Goal: Transaction & Acquisition: Obtain resource

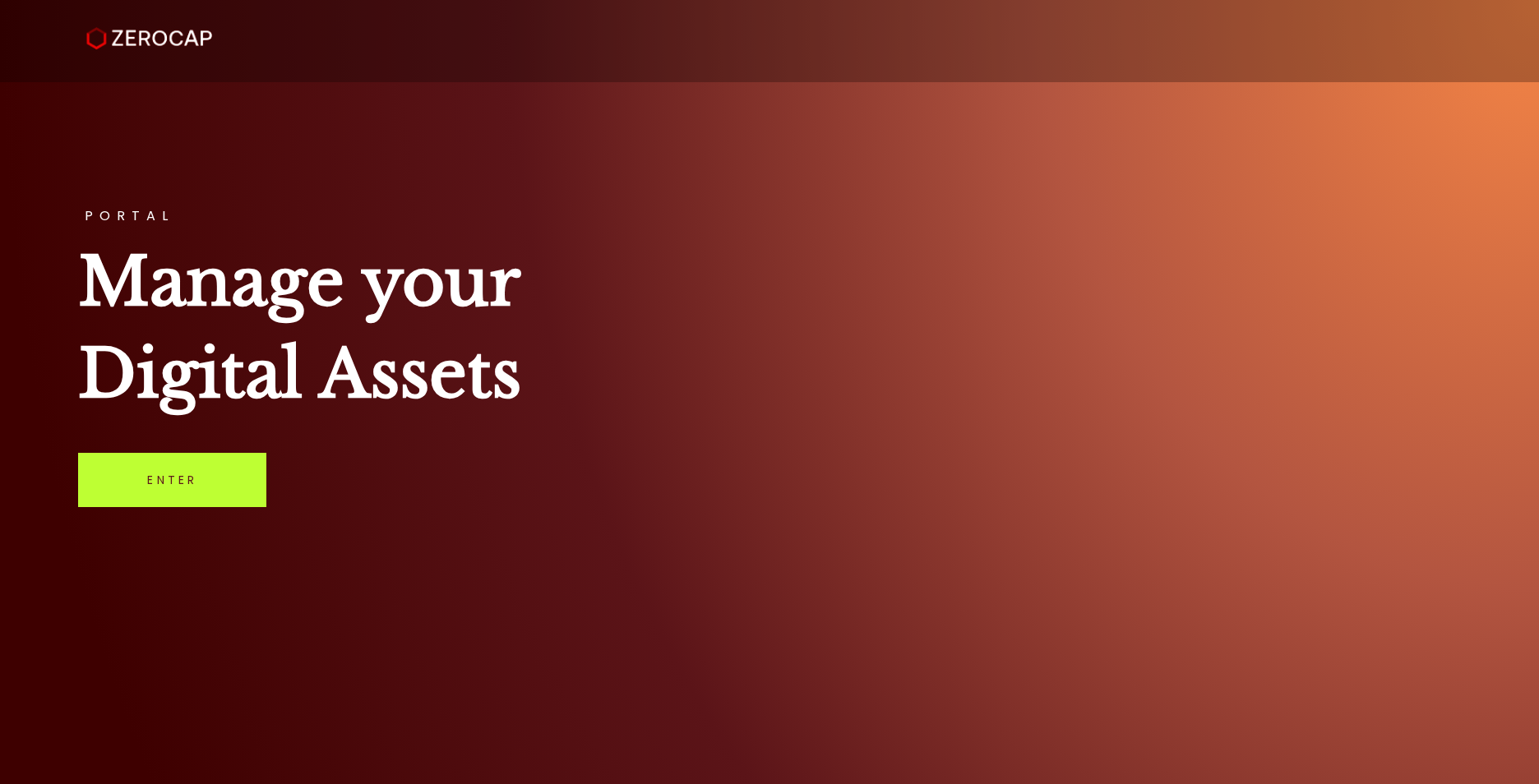
click at [214, 474] on link "Enter" at bounding box center [172, 480] width 188 height 55
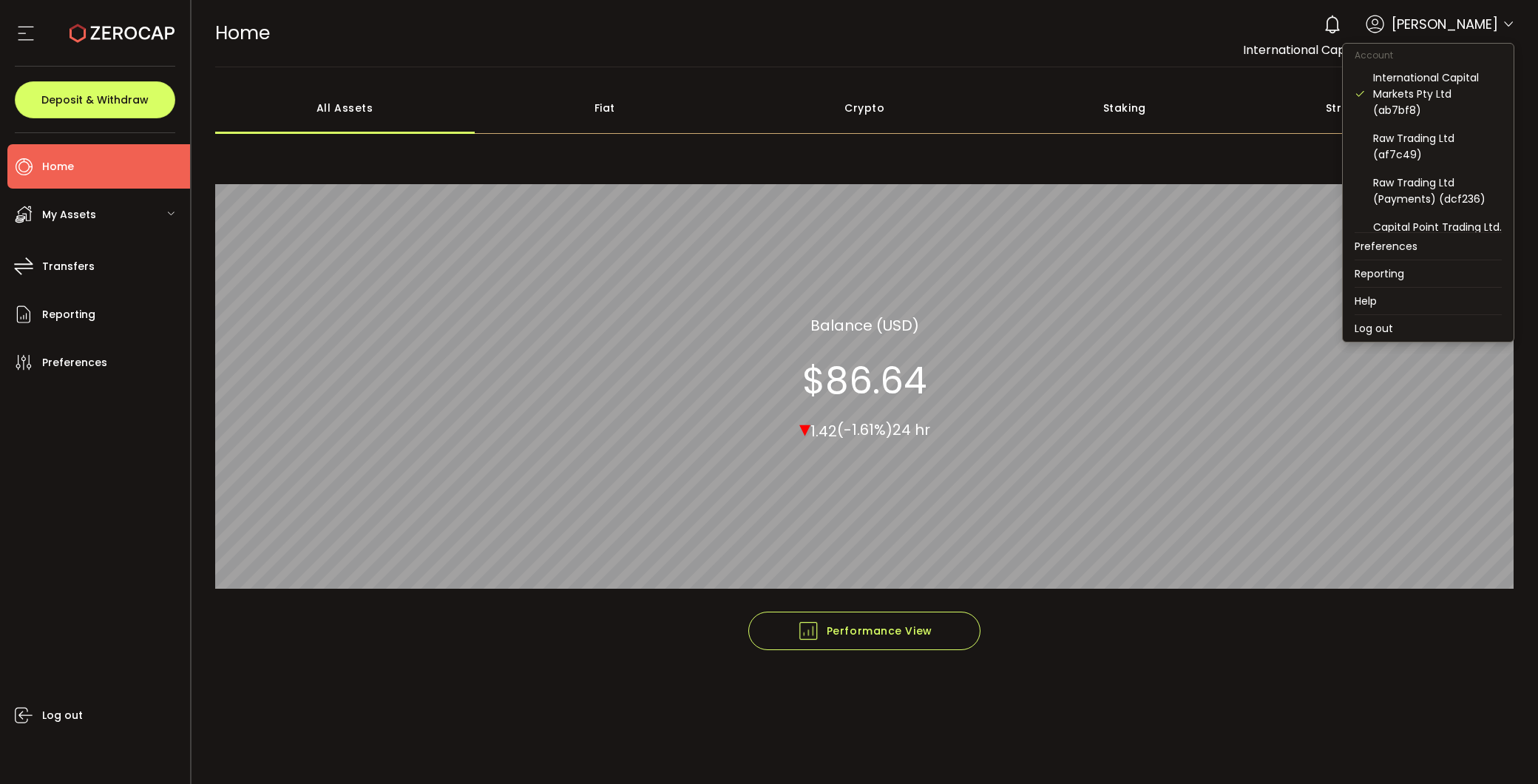
click at [1383, 30] on icon at bounding box center [1508, 24] width 12 height 12
click at [1383, 151] on div "Raw Trading Ltd (af7c49)" at bounding box center [1437, 146] width 129 height 32
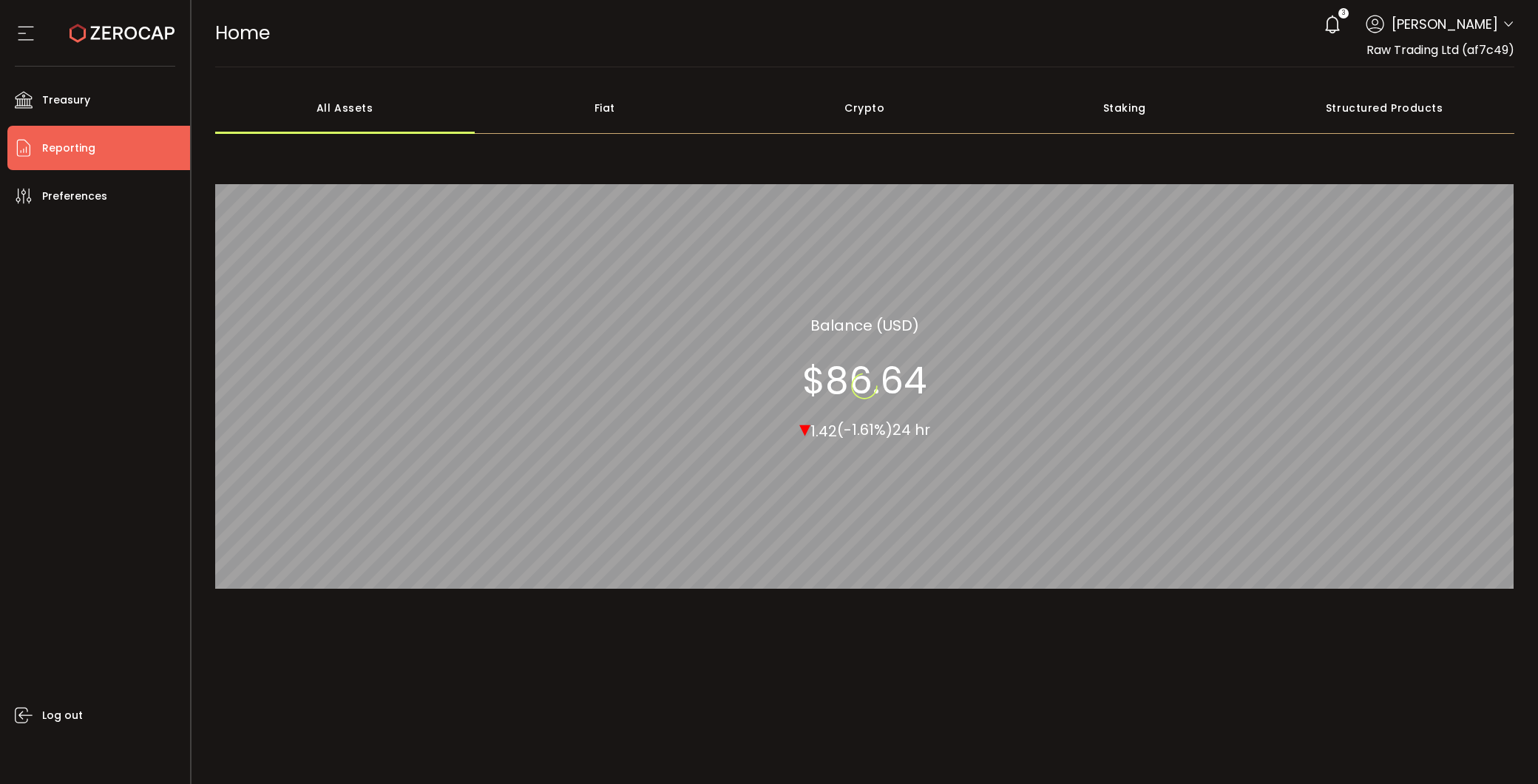
click at [95, 141] on li "Reporting" at bounding box center [98, 148] width 183 height 44
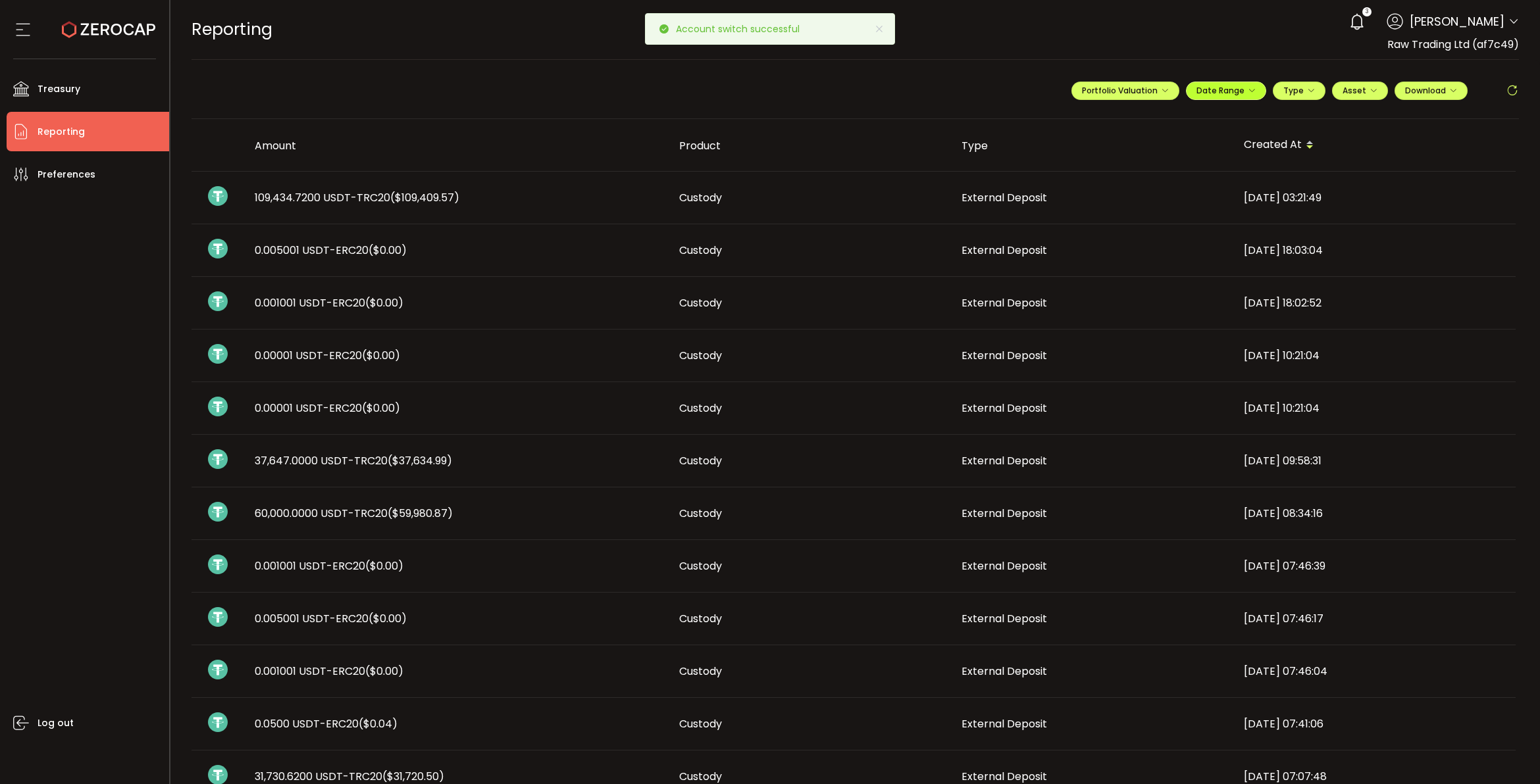
click at [1231, 87] on icon "button" at bounding box center [1251, 90] width 8 height 8
click at [1132, 115] on icon at bounding box center [1139, 118] width 16 height 13
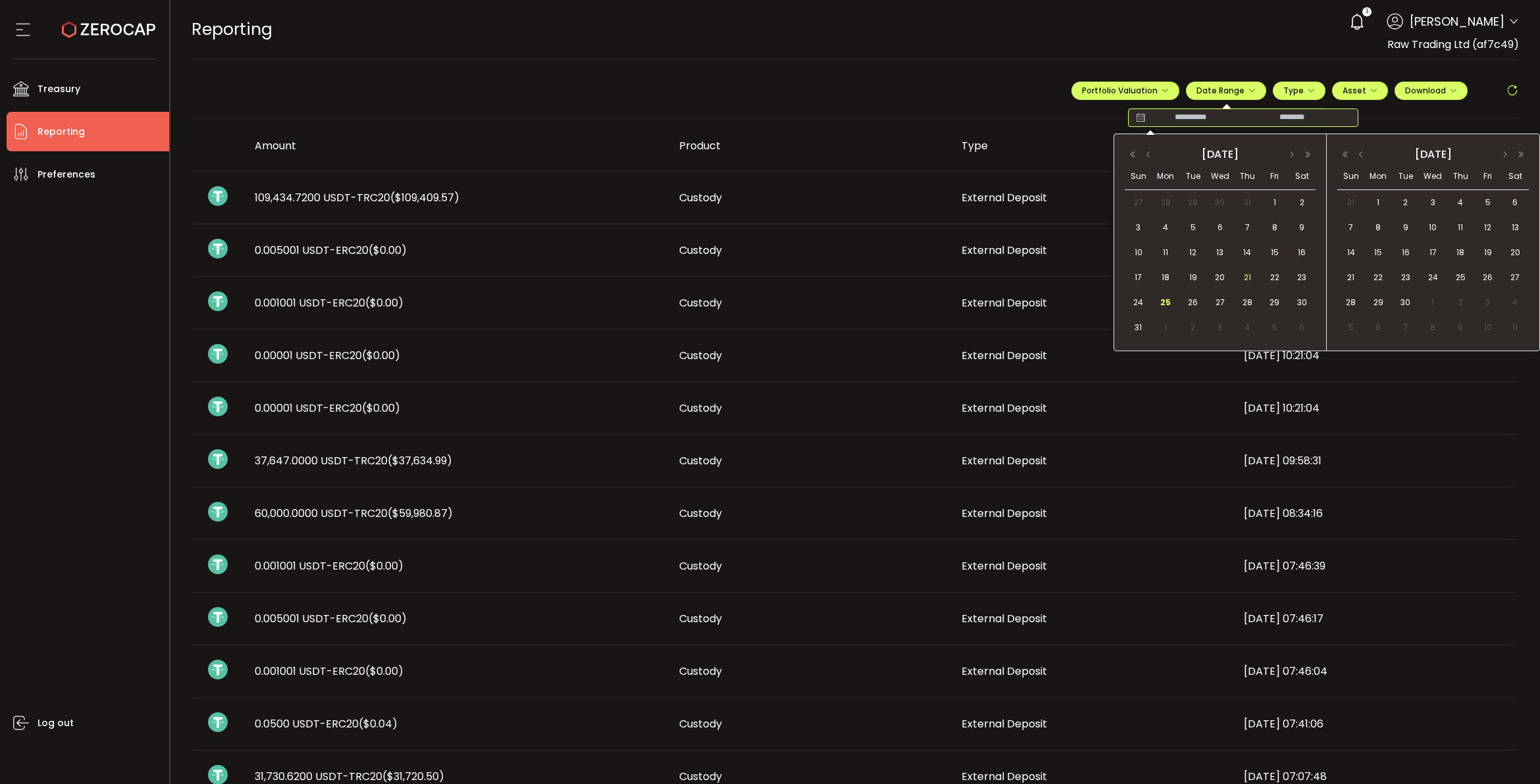
click at [1231, 275] on span "21" at bounding box center [1247, 277] width 15 height 15
click at [1168, 306] on span "25" at bounding box center [1165, 303] width 15 height 15
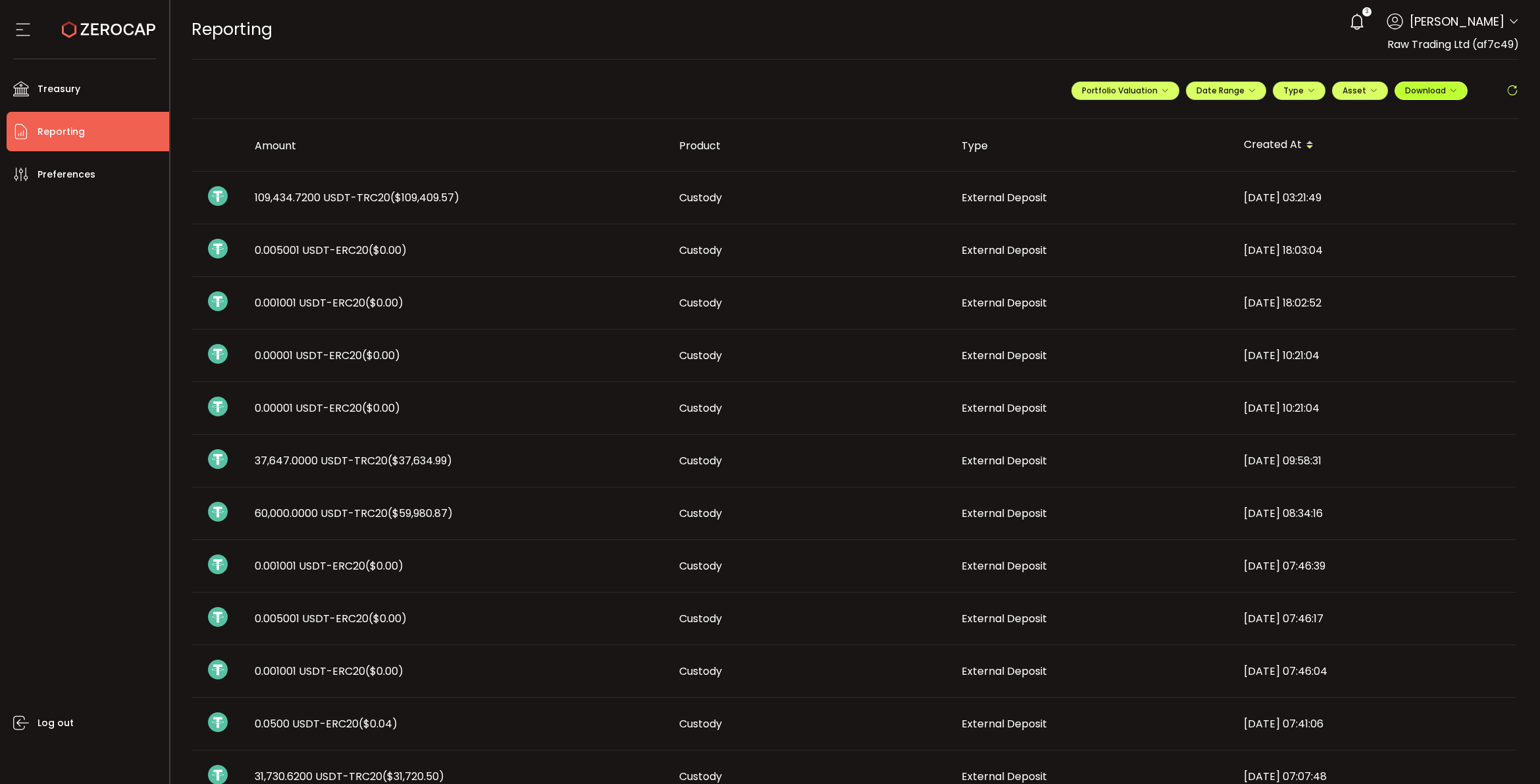
click at [1231, 89] on span "Download" at bounding box center [1431, 91] width 52 height 11
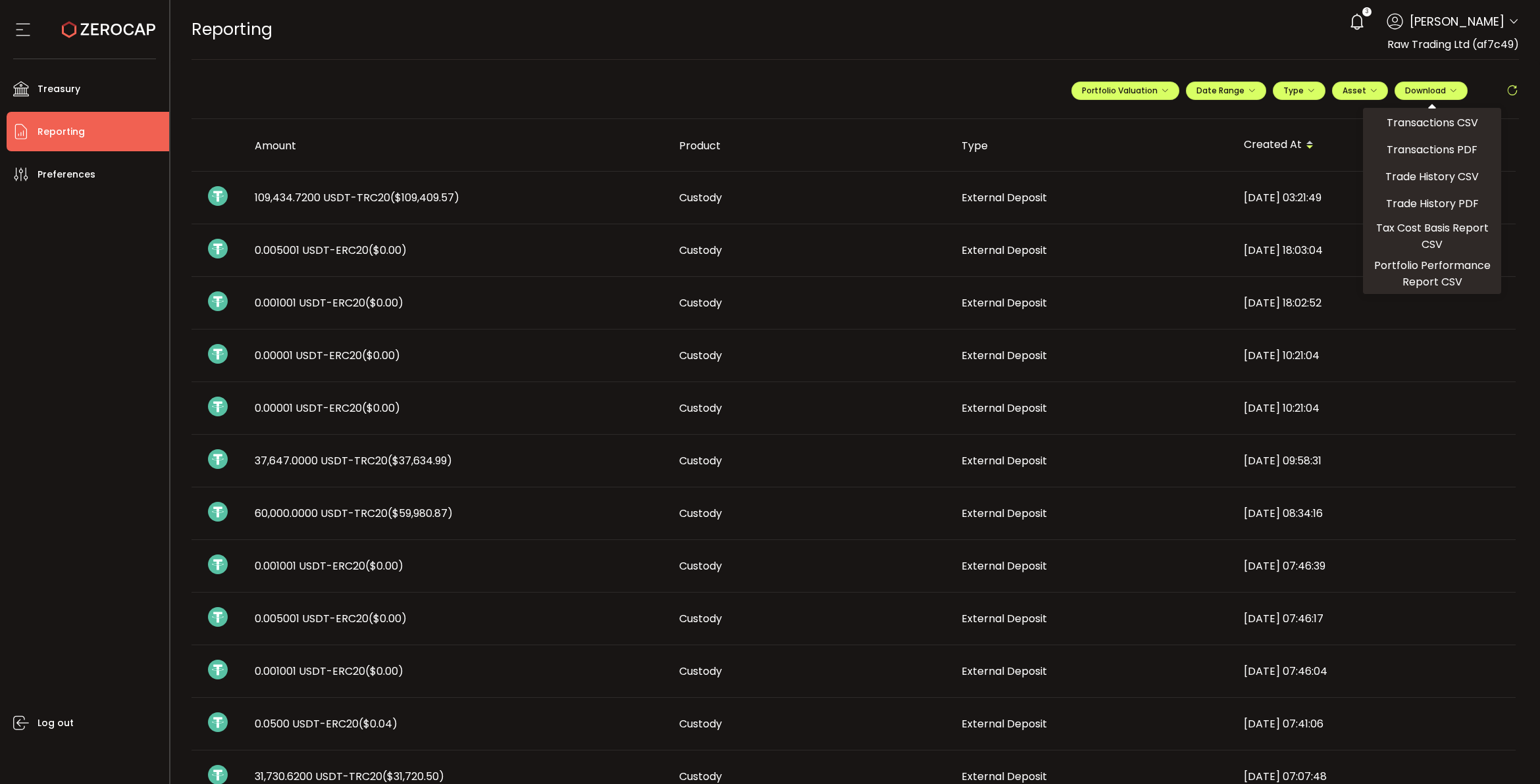
drag, startPoint x: 1425, startPoint y: 122, endPoint x: 1537, endPoint y: 127, distance: 112.1
click at [1231, 122] on span "Transactions CSV" at bounding box center [1432, 122] width 92 height 16
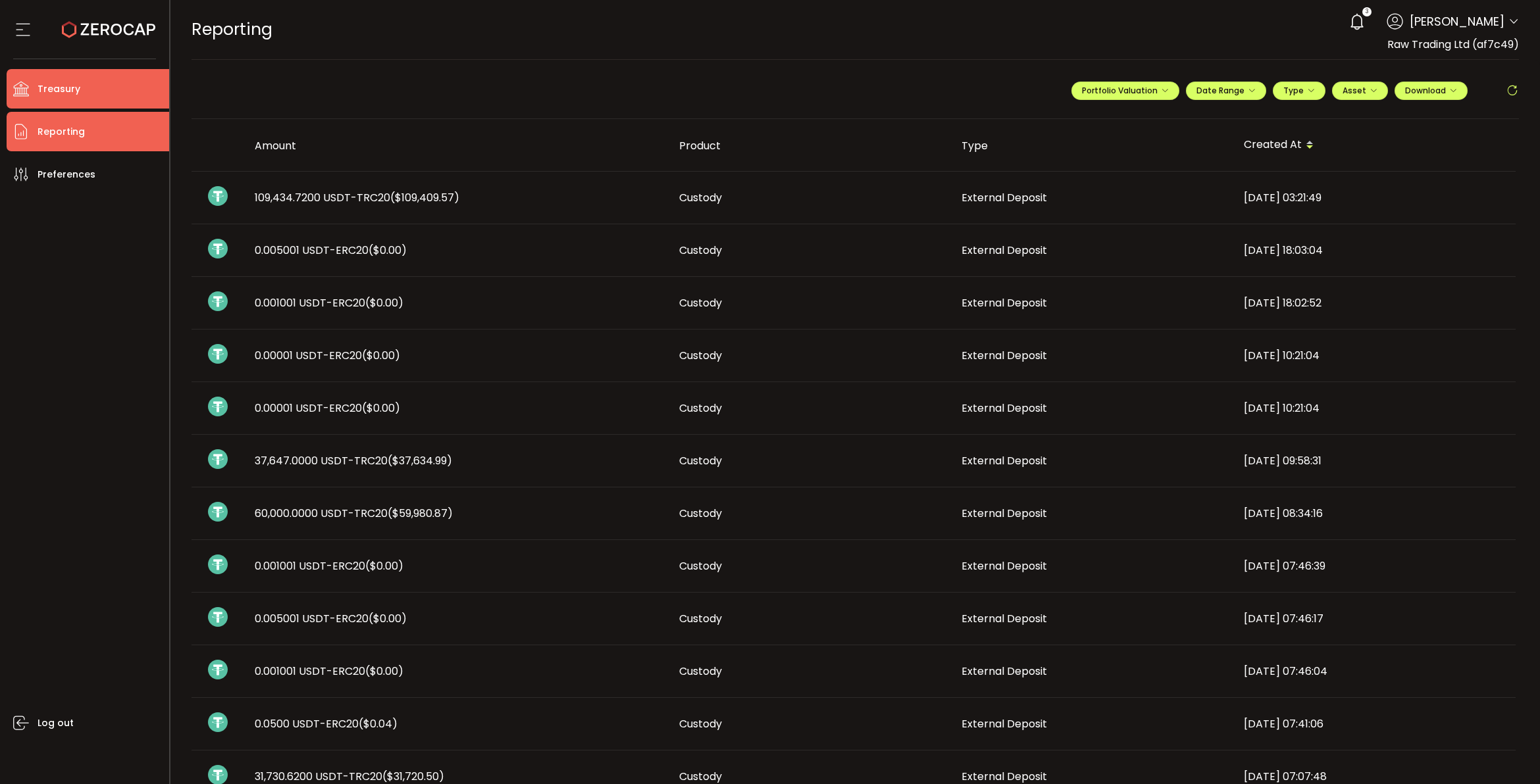
click at [101, 92] on li "Treasury" at bounding box center [87, 89] width 163 height 39
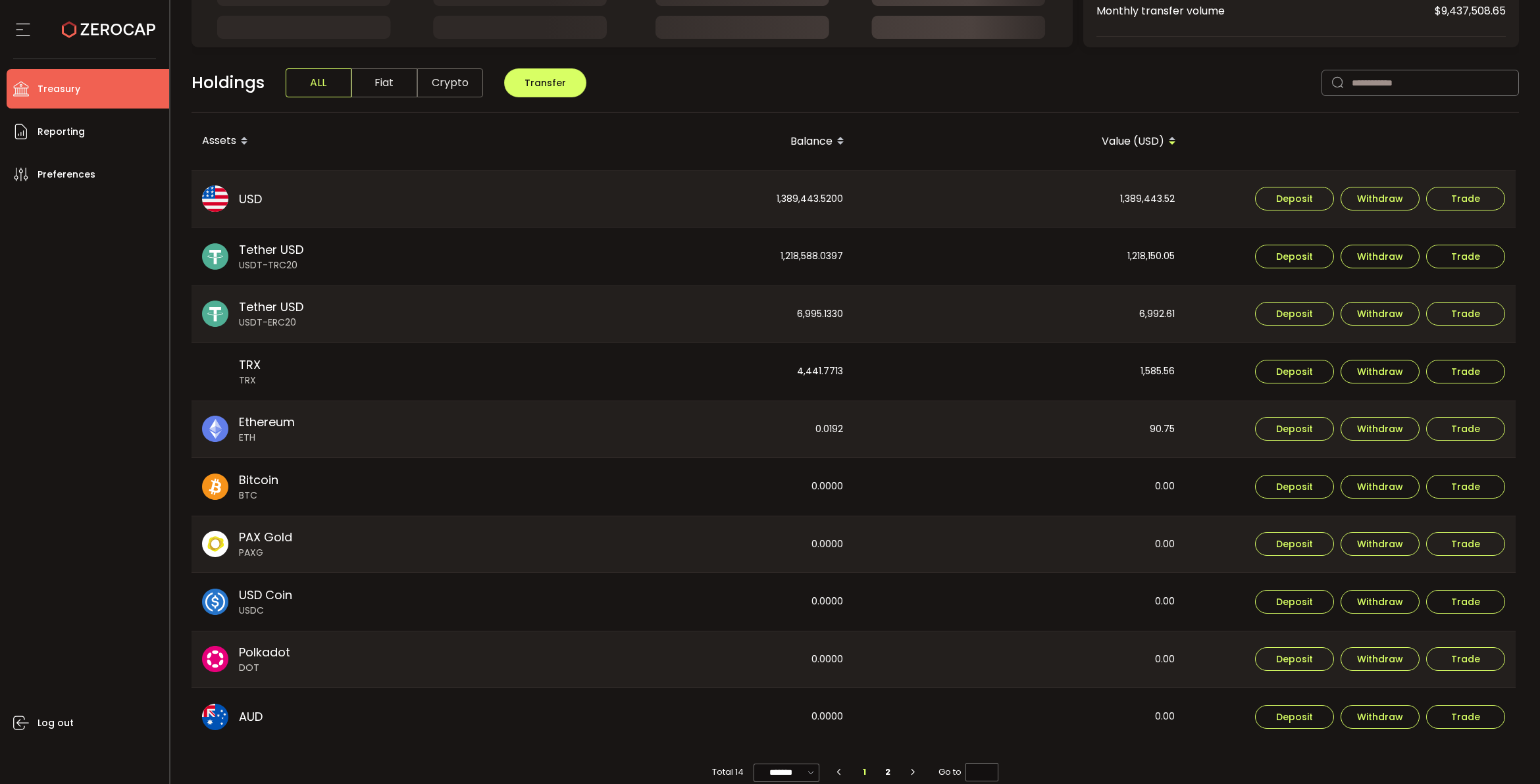
scroll to position [304, 0]
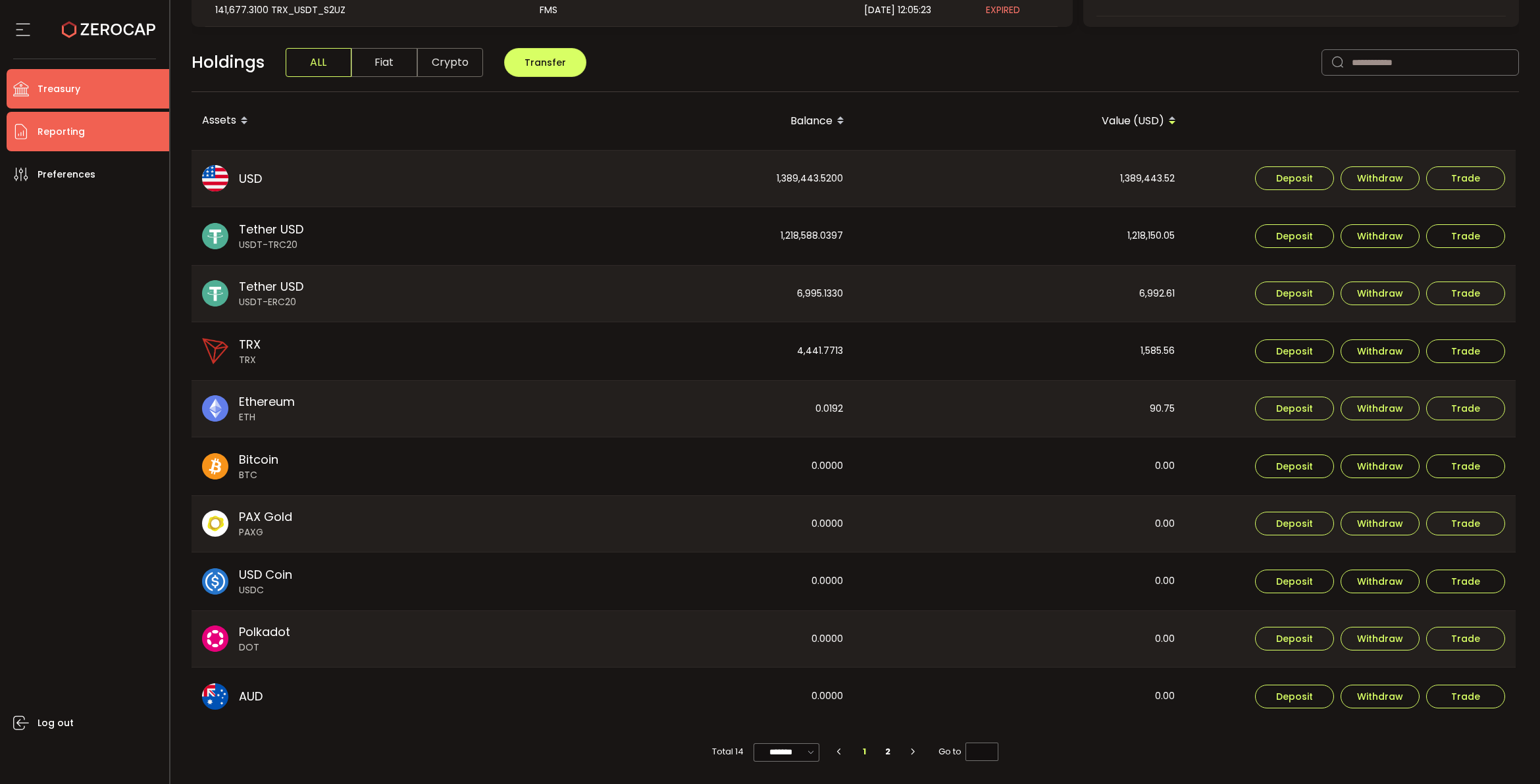
click at [66, 126] on span "Reporting" at bounding box center [61, 132] width 47 height 19
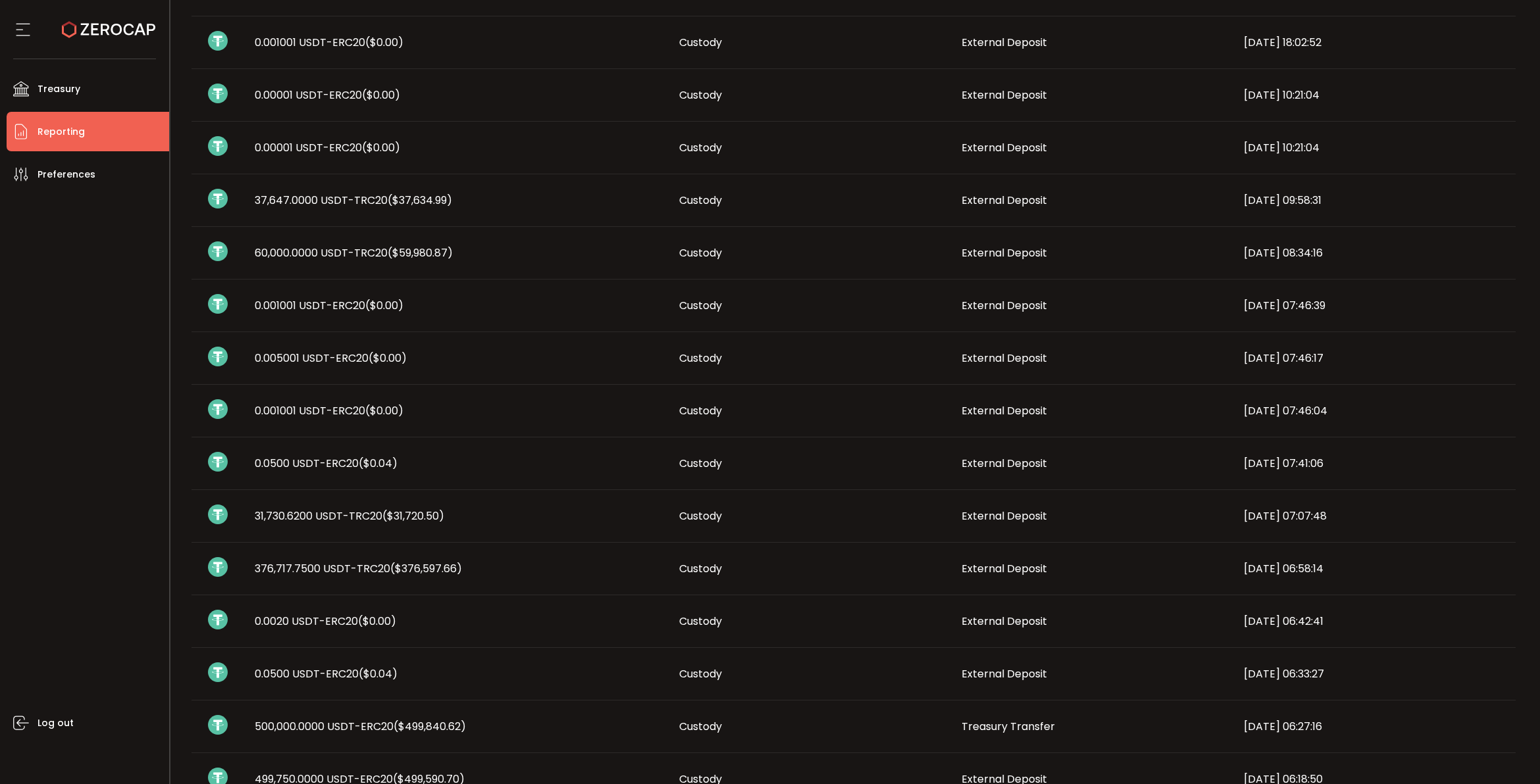
scroll to position [505, 0]
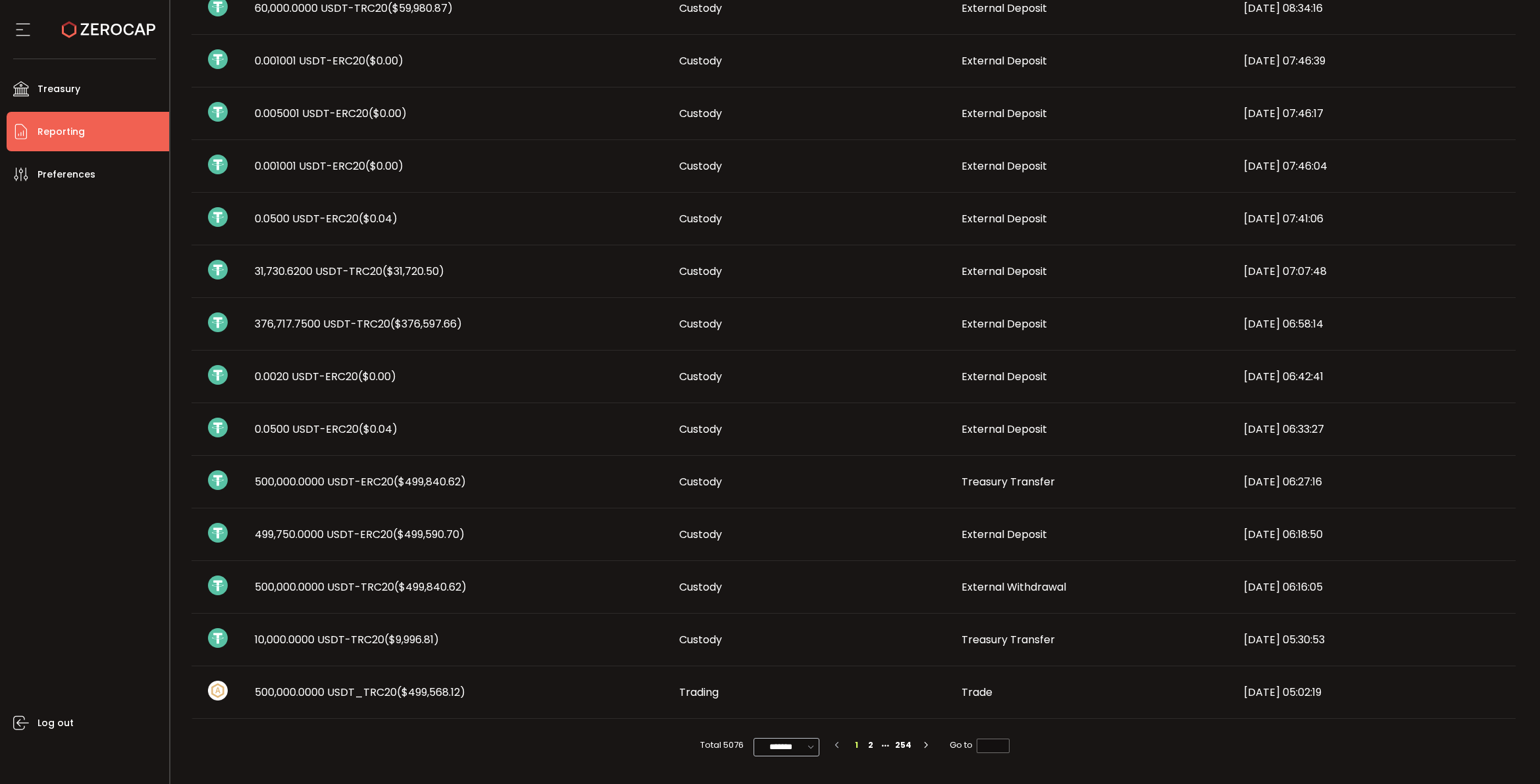
click at [808, 627] on icon at bounding box center [811, 747] width 13 height 15
click at [803, 627] on li "100/page" at bounding box center [791, 715] width 76 height 23
type input "********"
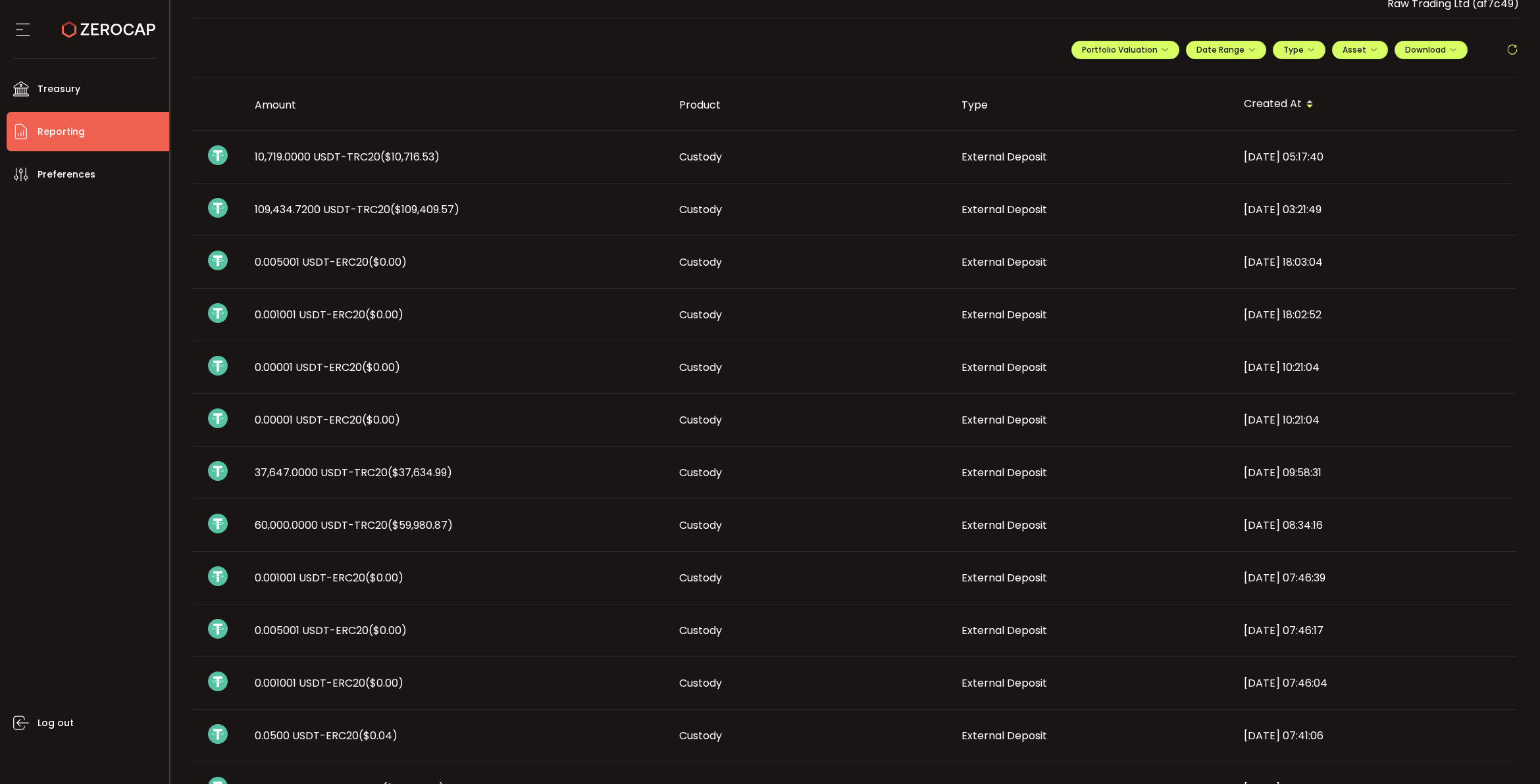
scroll to position [0, 0]
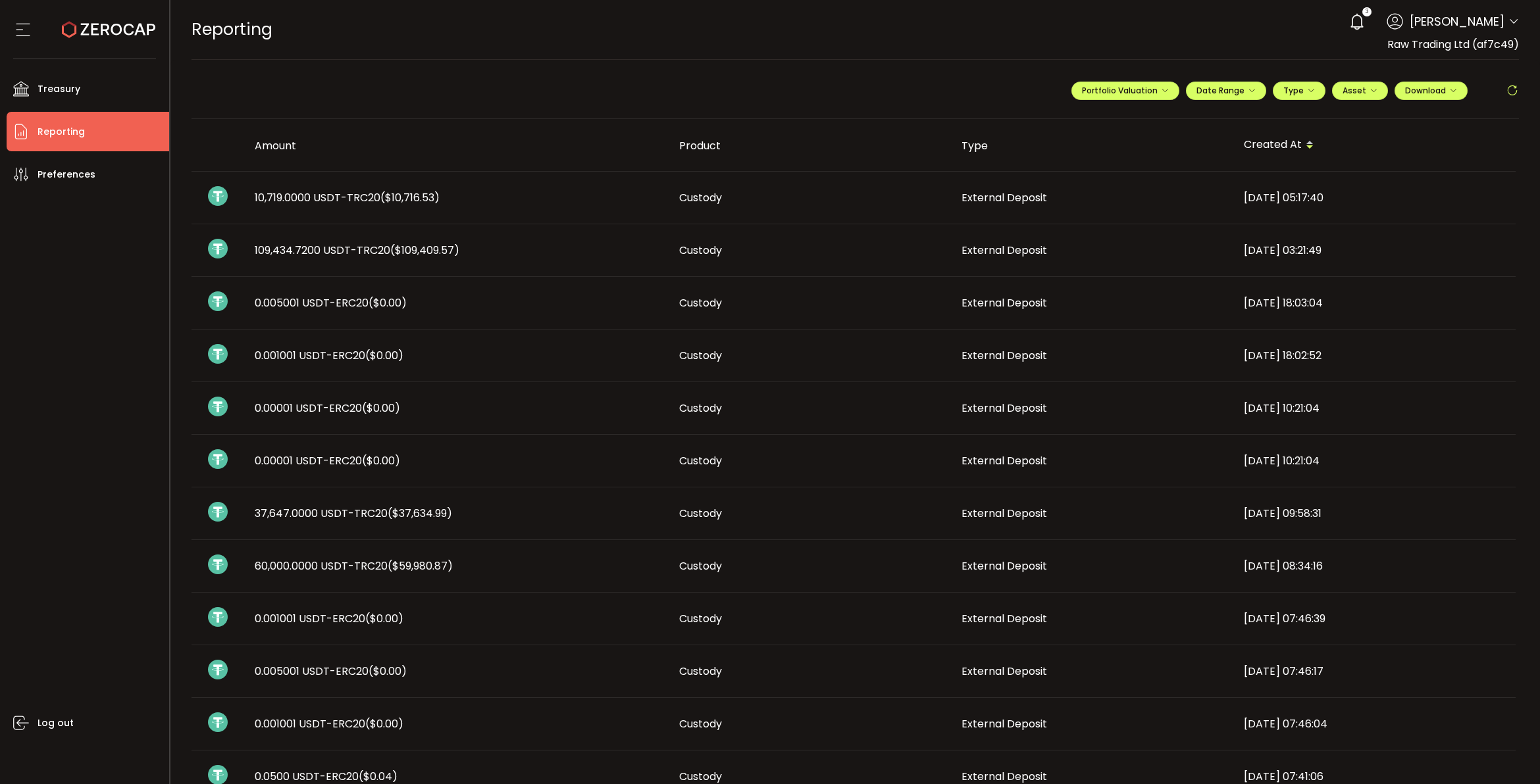
click at [1231, 22] on icon at bounding box center [1513, 21] width 11 height 11
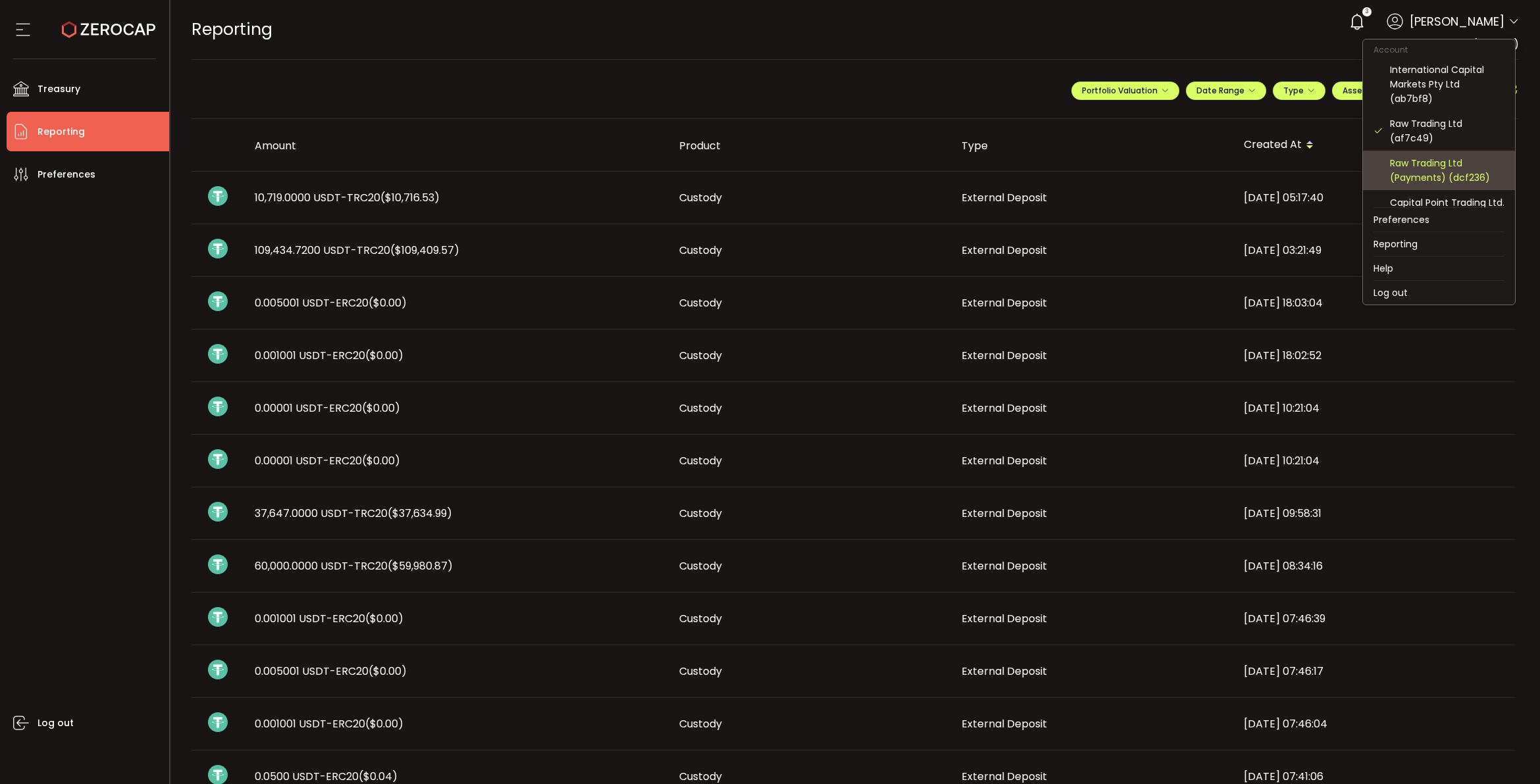
click at [1231, 170] on div "Raw Trading Ltd (Payments) (dcf236)" at bounding box center [1447, 170] width 115 height 29
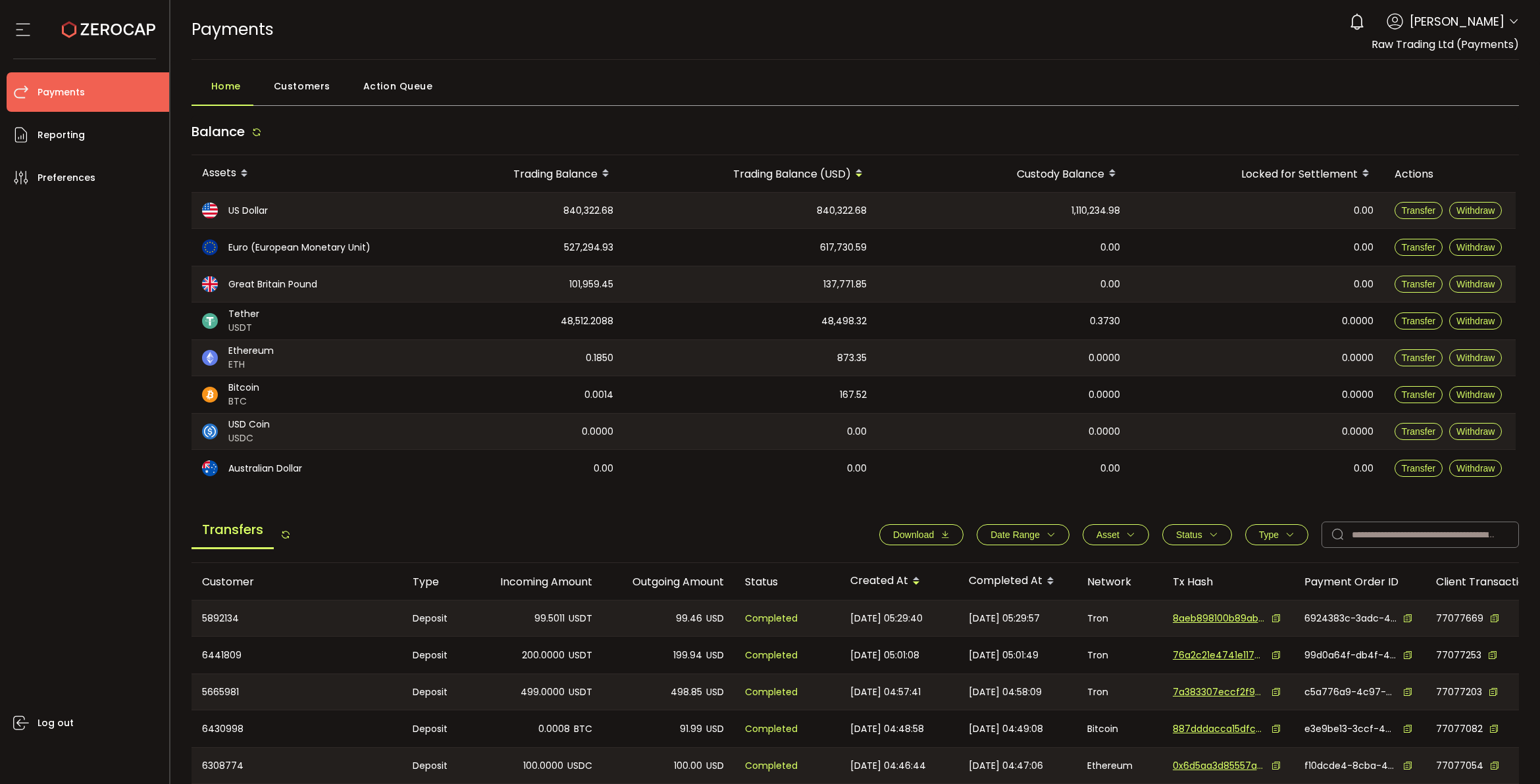
click at [1048, 536] on icon "button" at bounding box center [1051, 534] width 9 height 9
click at [965, 571] on icon at bounding box center [968, 567] width 15 height 21
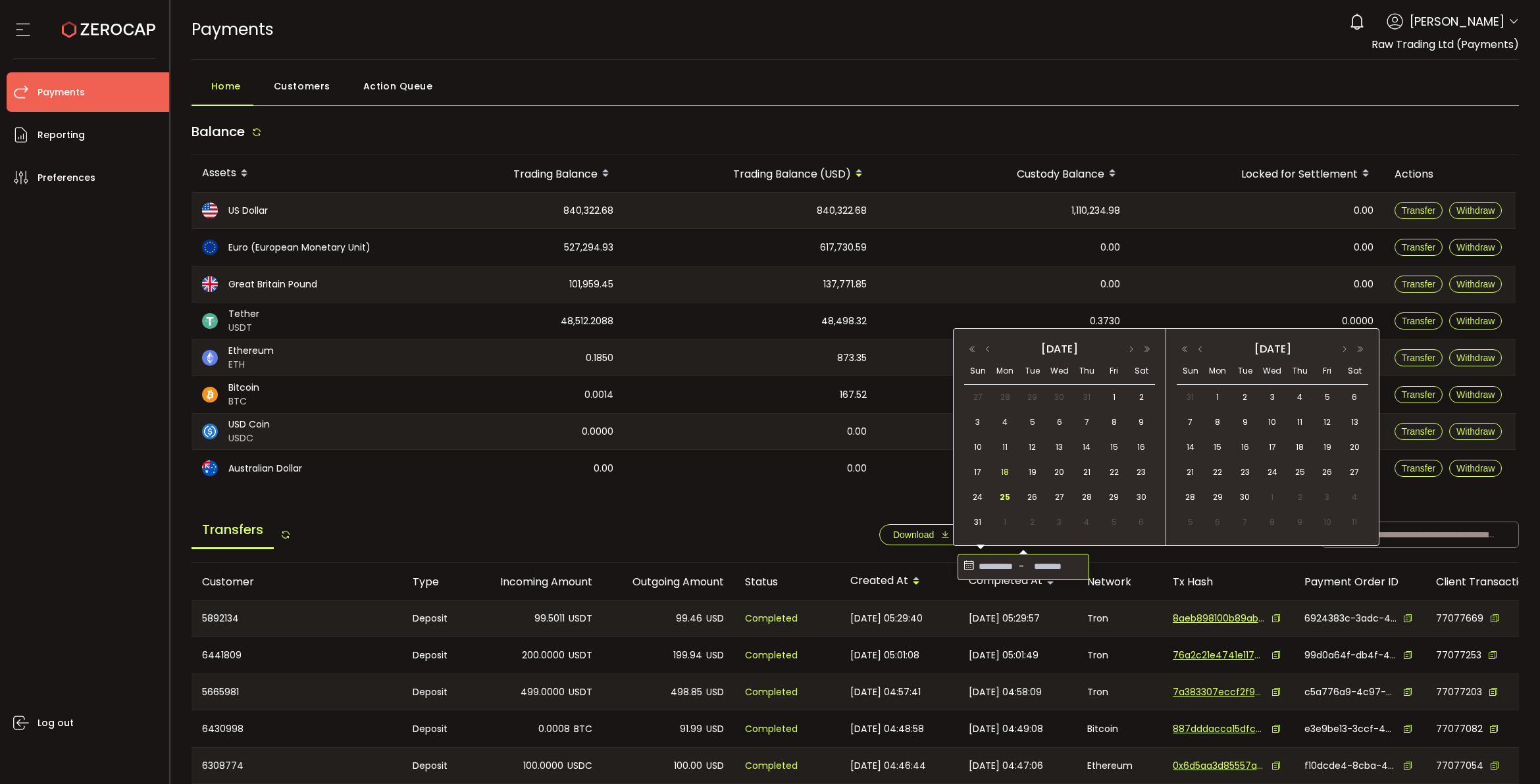
click at [999, 471] on span "18" at bounding box center [1005, 472] width 15 height 15
drag, startPoint x: 999, startPoint y: 495, endPoint x: 1039, endPoint y: 517, distance: 45.7
click at [999, 496] on span "25" at bounding box center [1005, 497] width 15 height 15
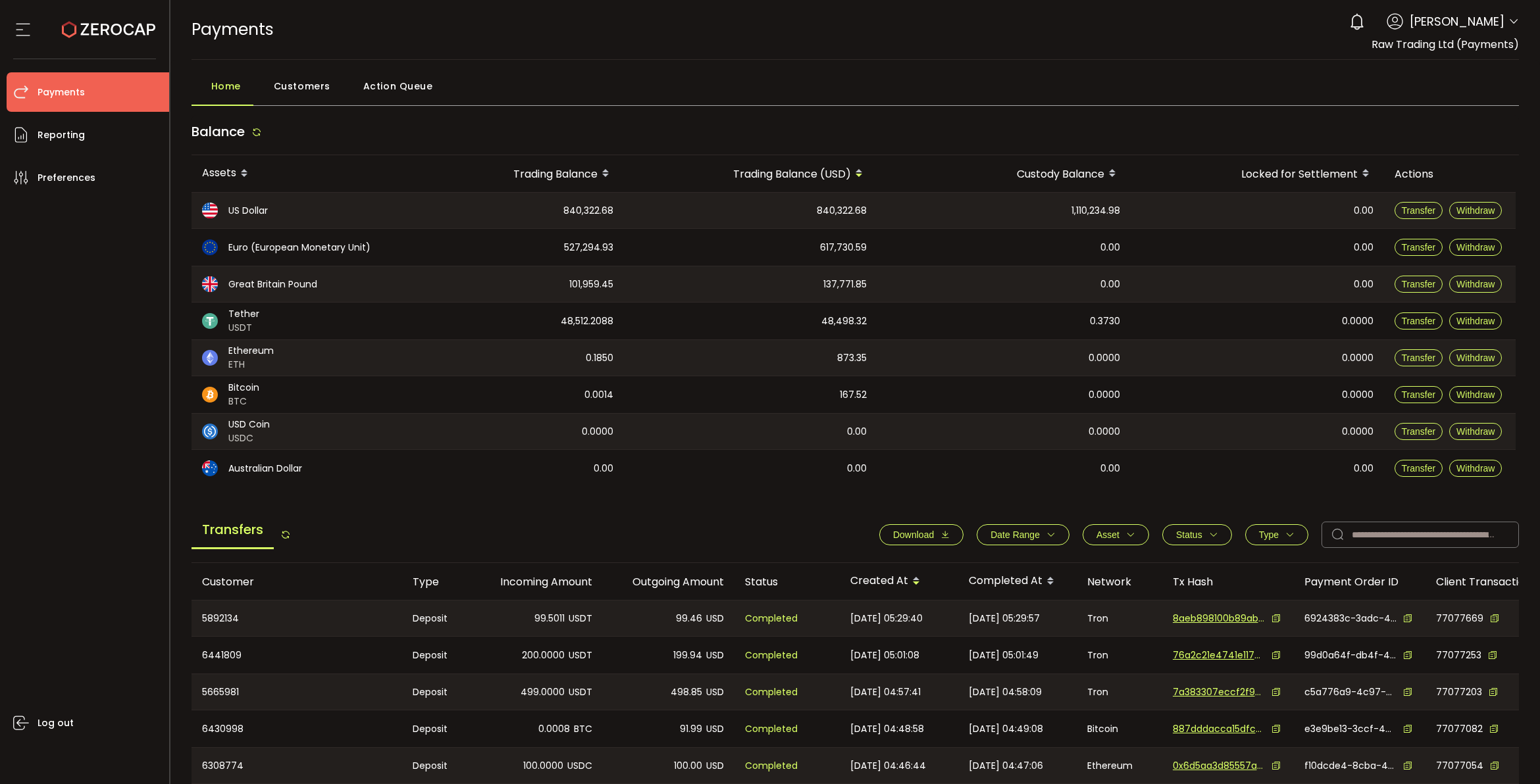
click at [940, 533] on icon "button" at bounding box center [944, 534] width 9 height 9
